Goal: Transaction & Acquisition: Purchase product/service

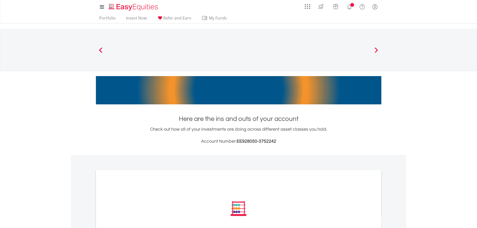
scroll to position [65, 0]
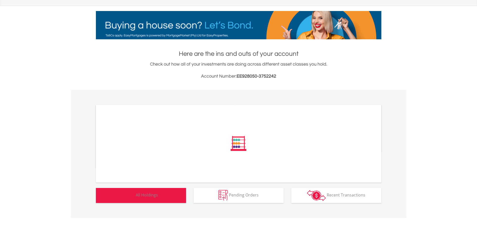
click at [168, 190] on button "Holdings All Holdings" at bounding box center [141, 195] width 90 height 15
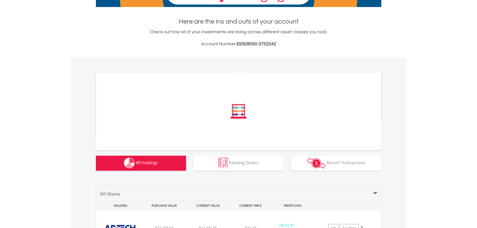
scroll to position [0, 0]
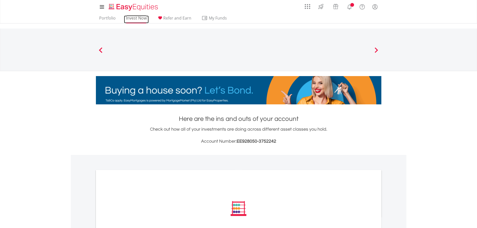
click at [137, 19] on link "Invest Now" at bounding box center [136, 20] width 25 height 8
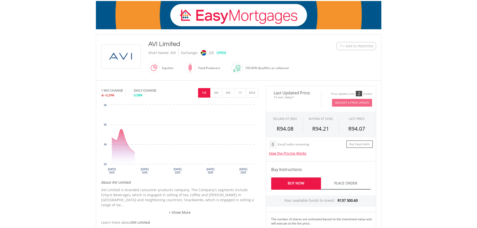
scroll to position [100, 0]
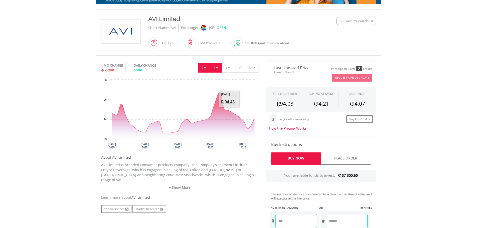
click at [217, 68] on button "3M" at bounding box center [216, 68] width 12 height 10
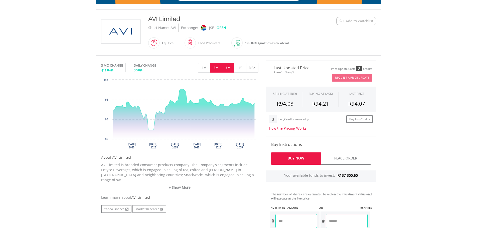
click at [229, 67] on button "6M" at bounding box center [228, 68] width 12 height 10
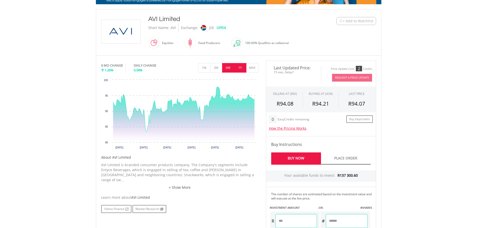
click at [241, 69] on button "1Y" at bounding box center [240, 68] width 12 height 10
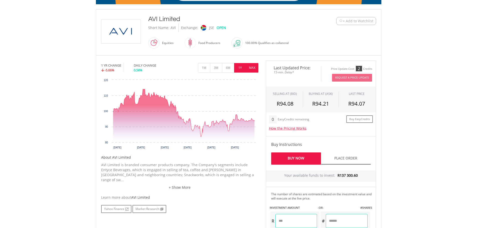
click at [252, 69] on button "MAX" at bounding box center [252, 68] width 12 height 10
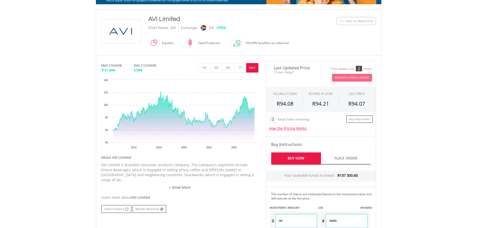
click at [172, 185] on link "+ Show More" at bounding box center [179, 187] width 157 height 5
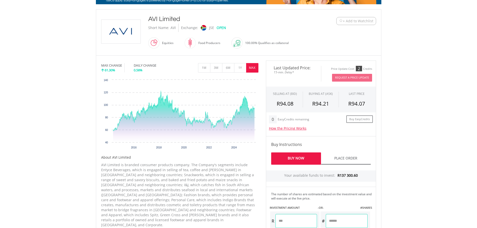
scroll to position [75, 0]
